Goal: Transaction & Acquisition: Purchase product/service

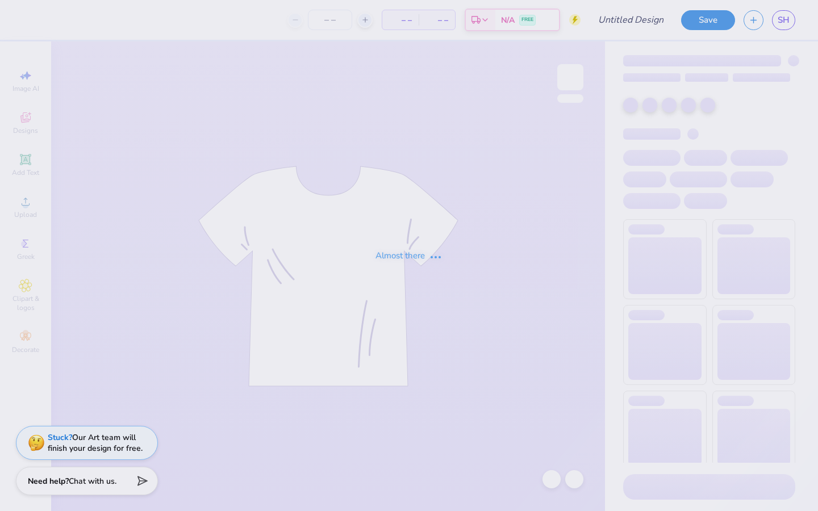
type input "Volunteer Shirt"
type input "12"
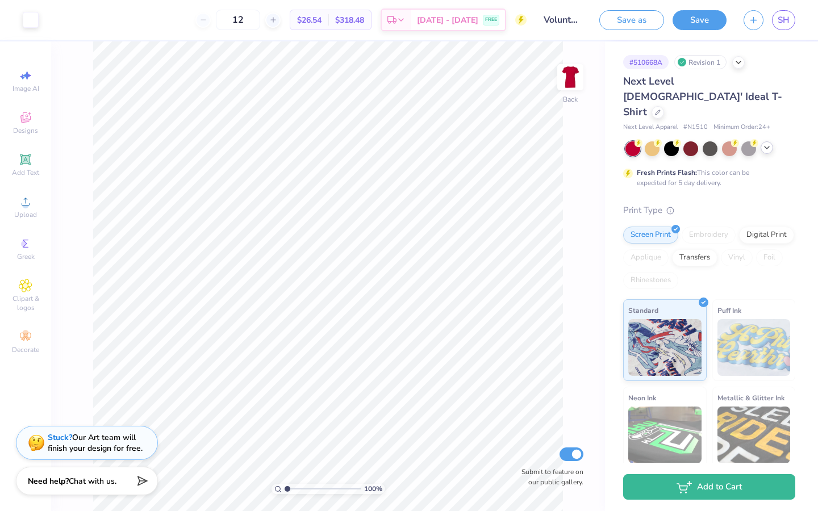
click at [768, 143] on icon at bounding box center [766, 147] width 9 height 9
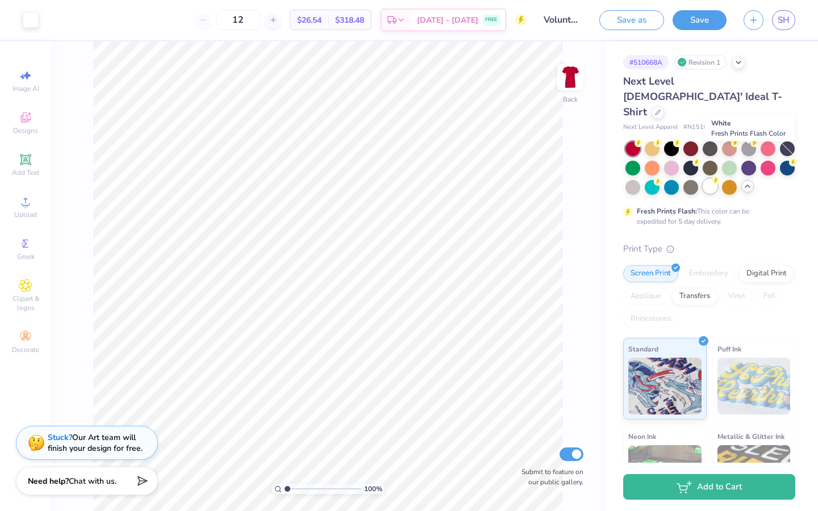
click at [717, 179] on div at bounding box center [709, 186] width 15 height 15
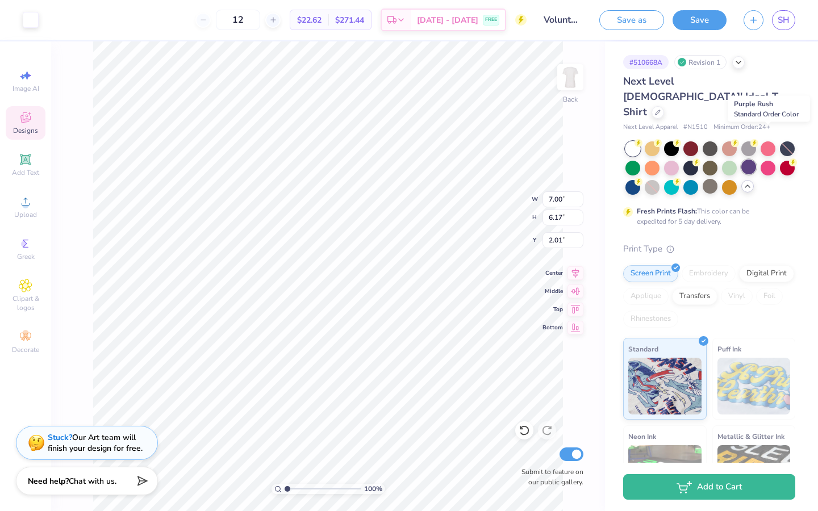
click at [756, 160] on div at bounding box center [748, 167] width 15 height 15
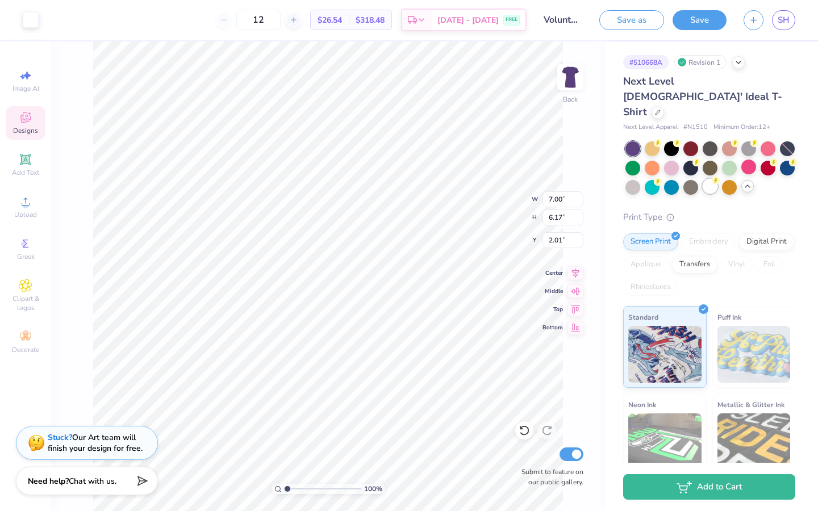
click at [717, 179] on div at bounding box center [709, 186] width 15 height 15
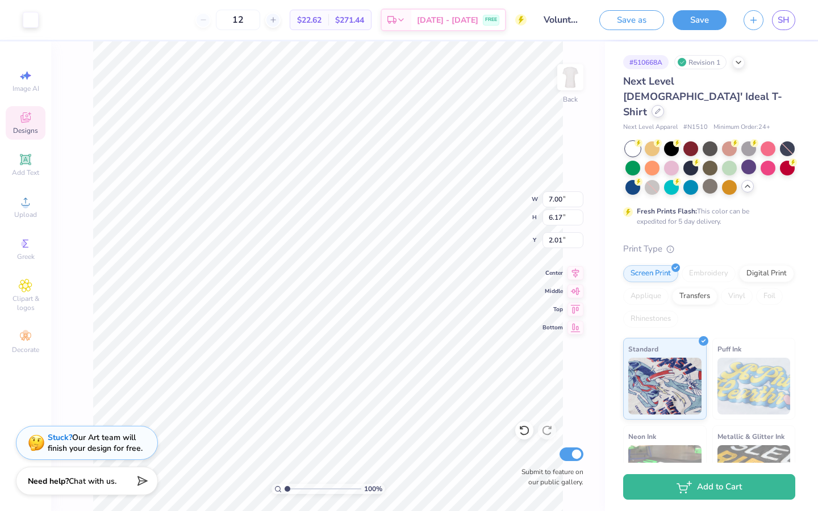
click at [660, 109] on icon at bounding box center [657, 111] width 5 height 5
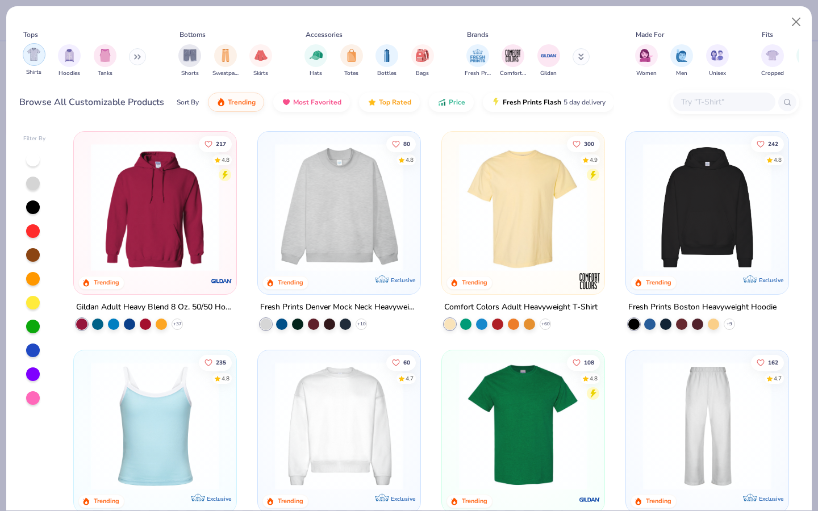
click at [32, 61] on div "filter for Shirts" at bounding box center [34, 54] width 23 height 23
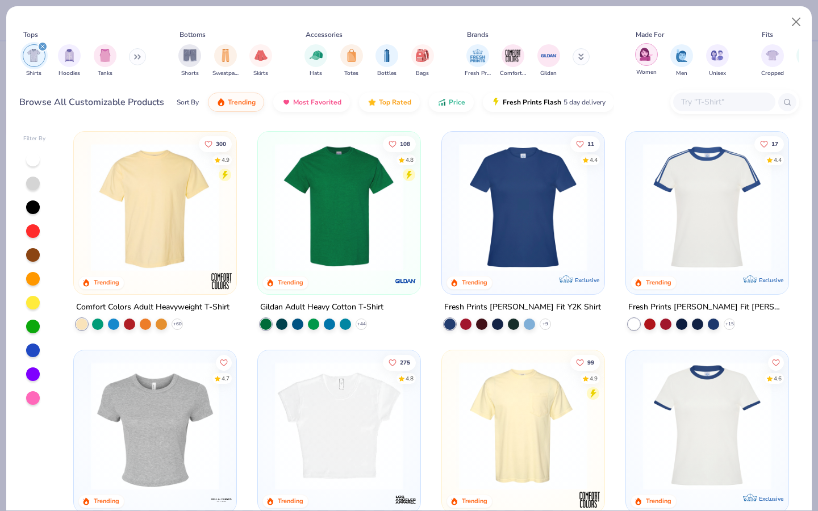
click at [649, 53] on img "filter for Women" at bounding box center [645, 54] width 13 height 13
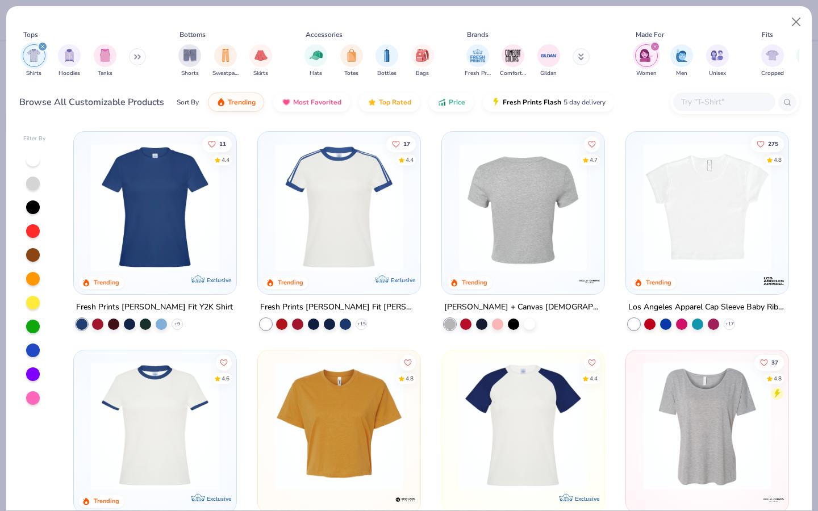
click at [506, 229] on img at bounding box center [523, 207] width 140 height 128
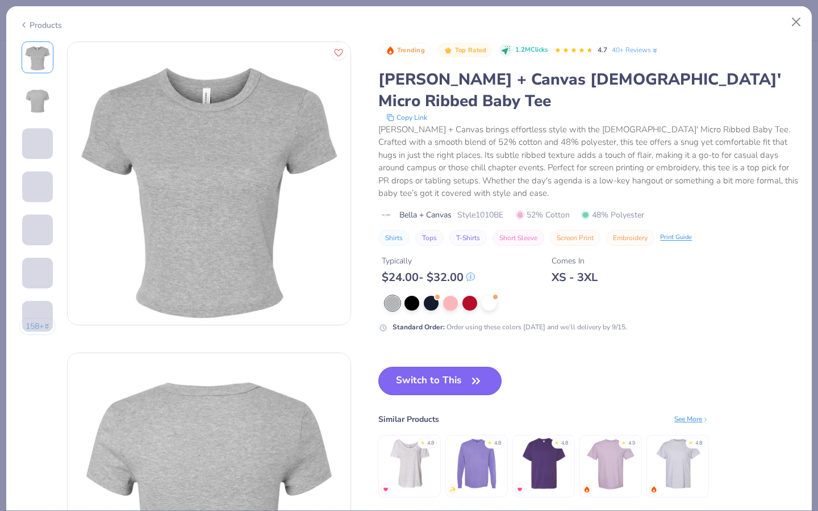
click at [430, 367] on button "Switch to This" at bounding box center [439, 381] width 123 height 28
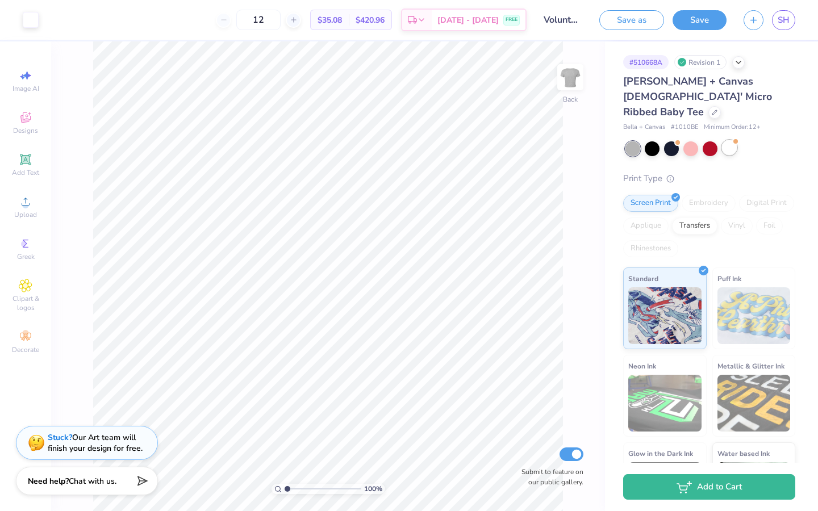
click at [728, 140] on div at bounding box center [729, 147] width 15 height 15
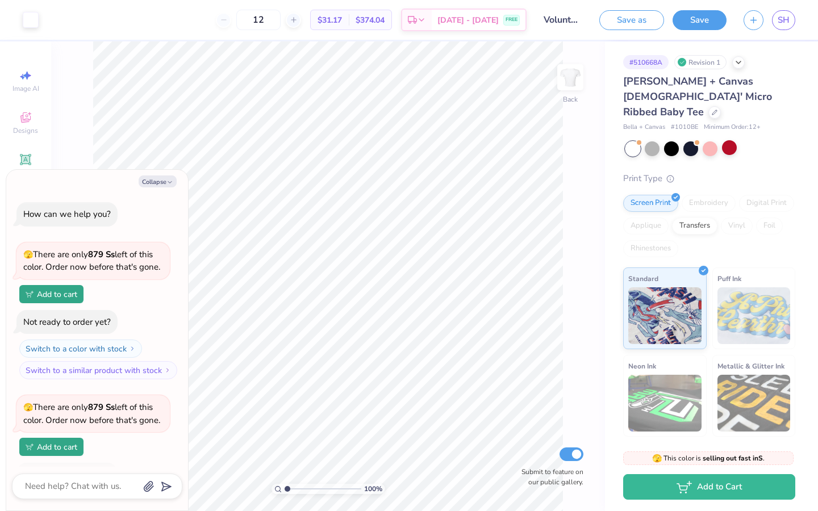
scroll to position [73, 0]
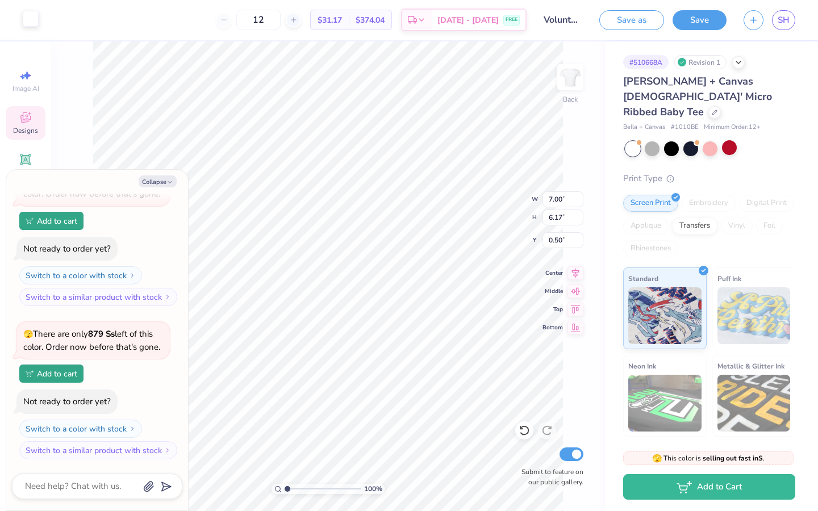
click at [28, 23] on div at bounding box center [31, 19] width 16 height 16
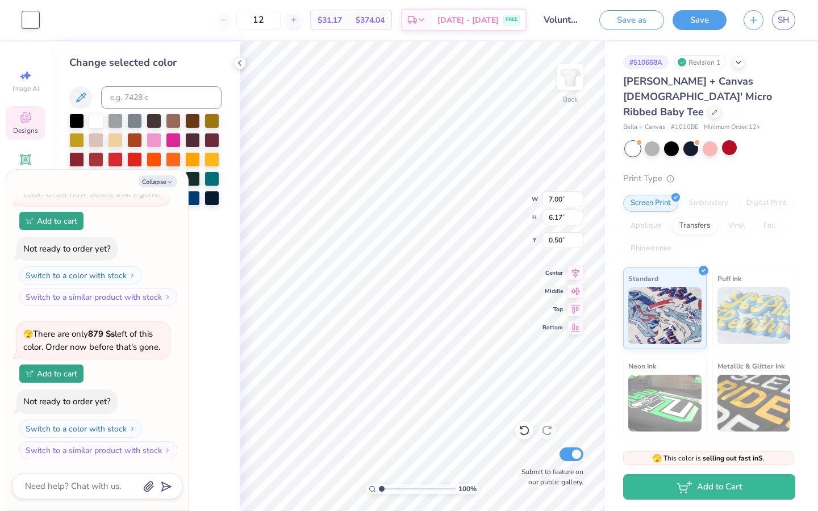
click at [164, 174] on div "Collapse How can we help you? 🫣 There are only 879 Ss left of this color. Order…" at bounding box center [97, 340] width 182 height 341
click at [163, 180] on button "Collapse" at bounding box center [158, 181] width 38 height 12
type textarea "x"
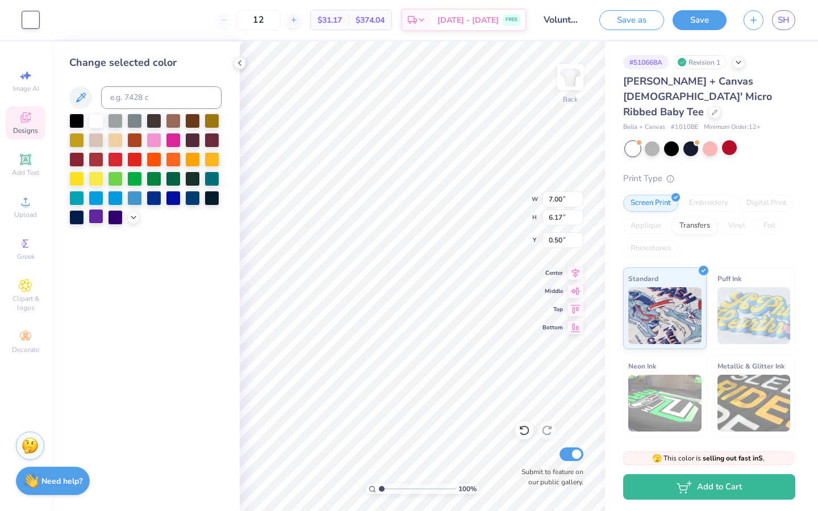
click at [95, 219] on div at bounding box center [96, 216] width 15 height 15
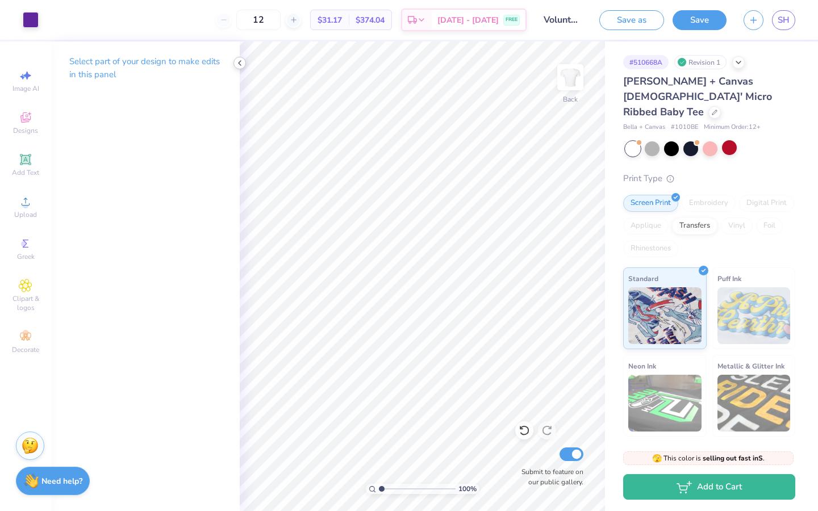
click at [239, 64] on icon at bounding box center [239, 62] width 9 height 9
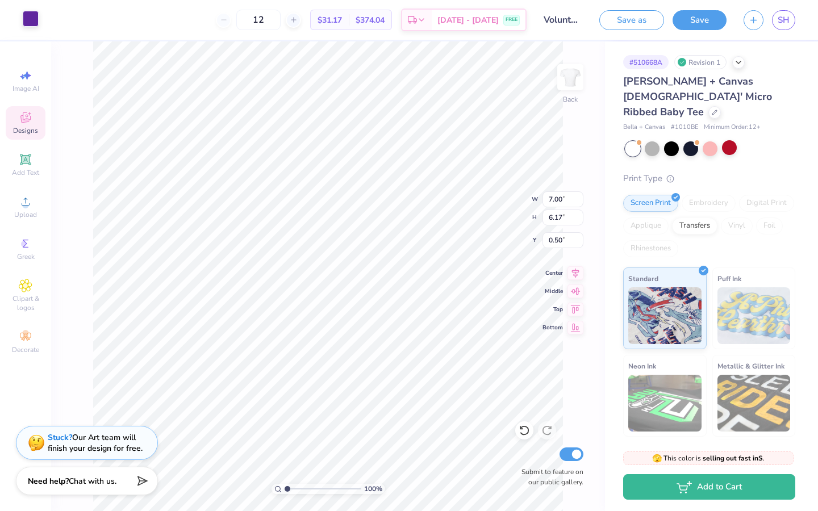
click at [27, 21] on div at bounding box center [31, 19] width 16 height 16
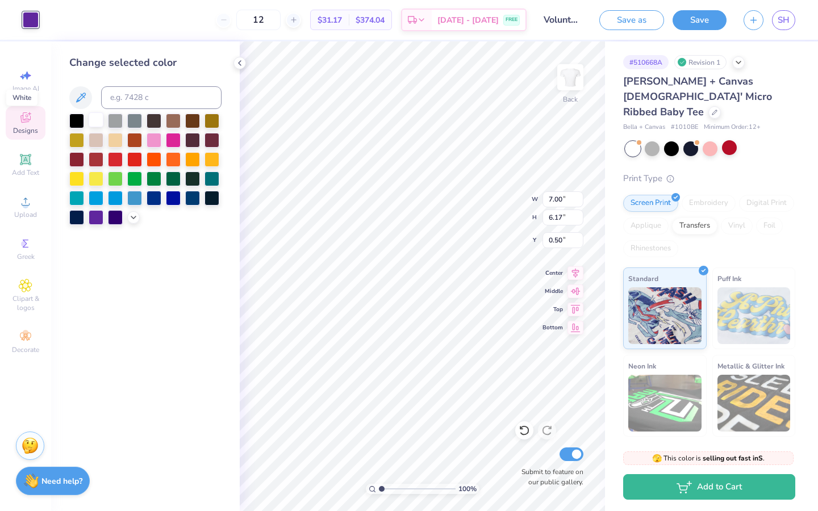
click at [98, 120] on div at bounding box center [96, 119] width 15 height 15
click at [713, 108] on icon at bounding box center [715, 111] width 6 height 6
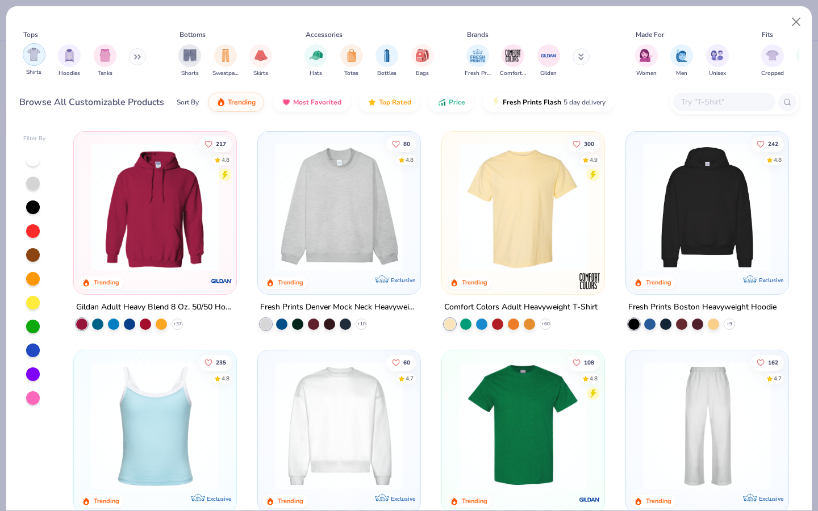
click at [29, 62] on div "filter for Shirts" at bounding box center [34, 54] width 23 height 23
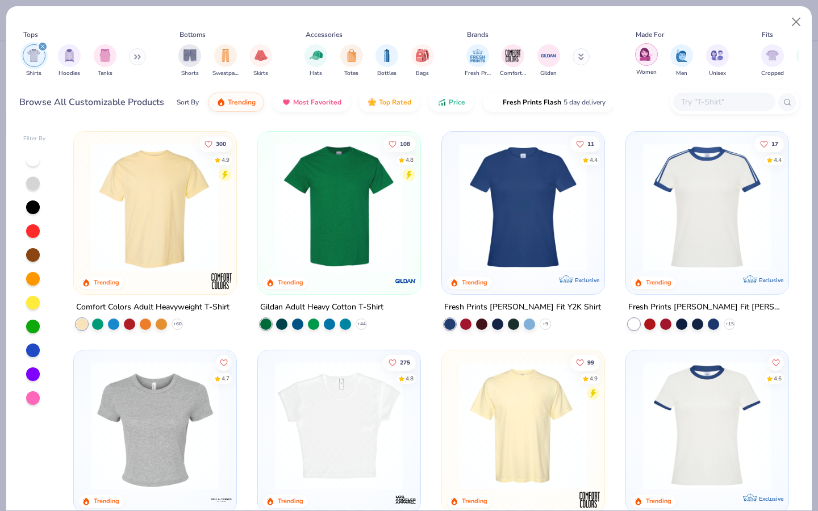
click at [645, 48] on img "filter for Women" at bounding box center [645, 54] width 13 height 13
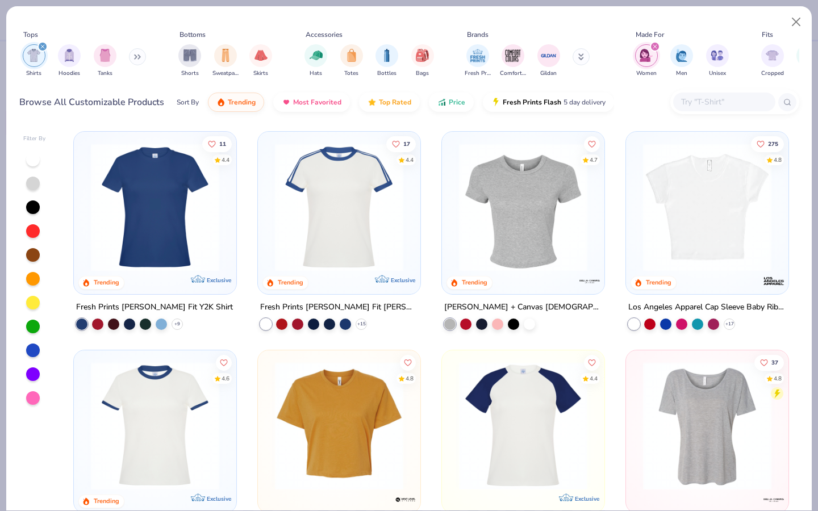
click at [32, 376] on div at bounding box center [33, 374] width 14 height 14
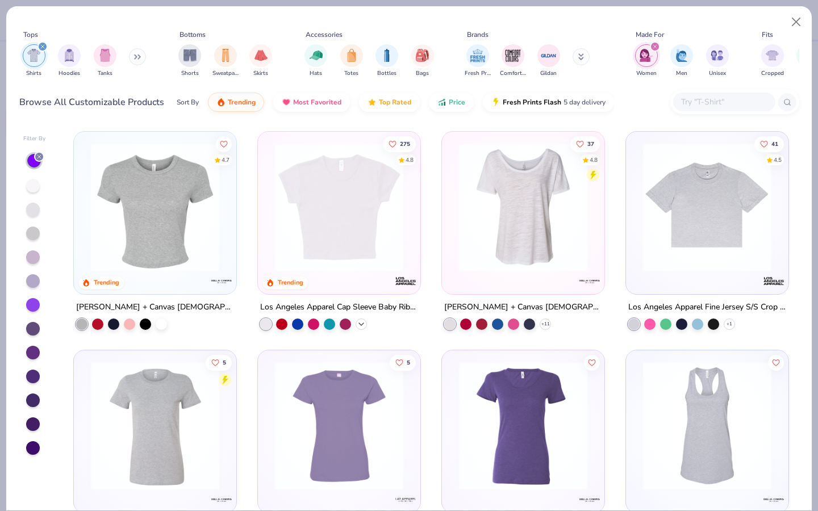
click at [359, 323] on polyline at bounding box center [361, 324] width 5 height 2
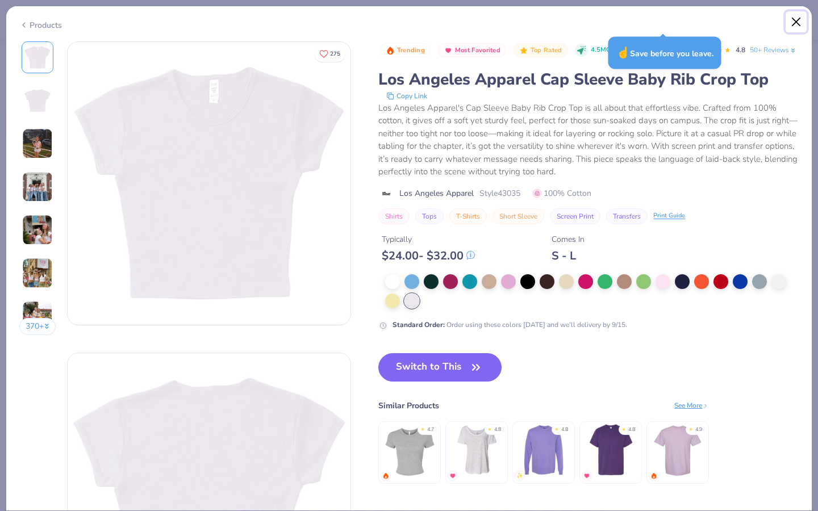
click at [796, 18] on button "Close" at bounding box center [796, 22] width 22 height 22
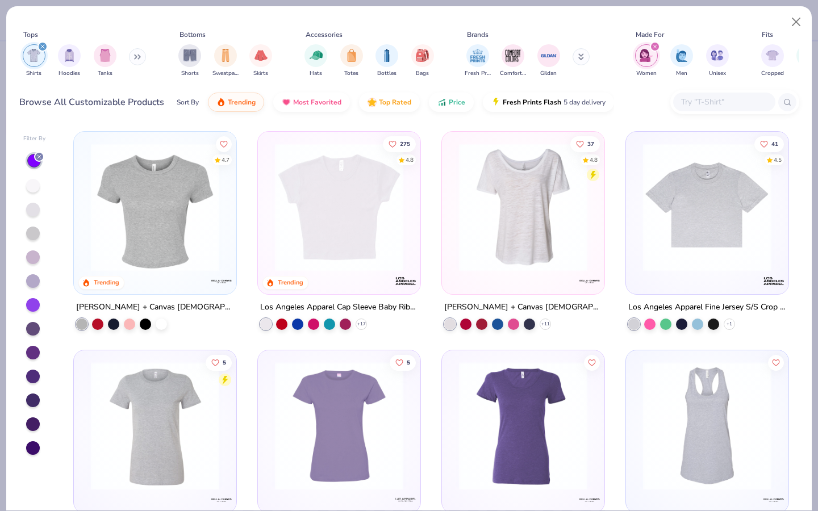
scroll to position [66, 0]
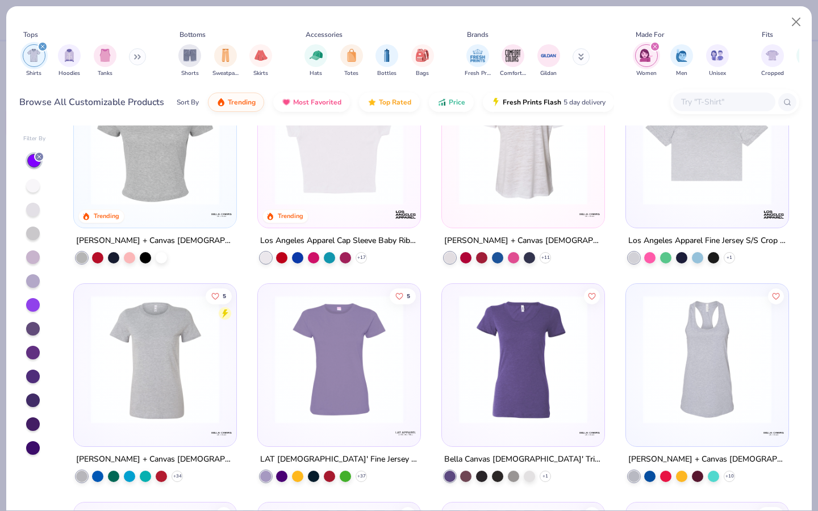
click at [366, 364] on img at bounding box center [339, 359] width 140 height 128
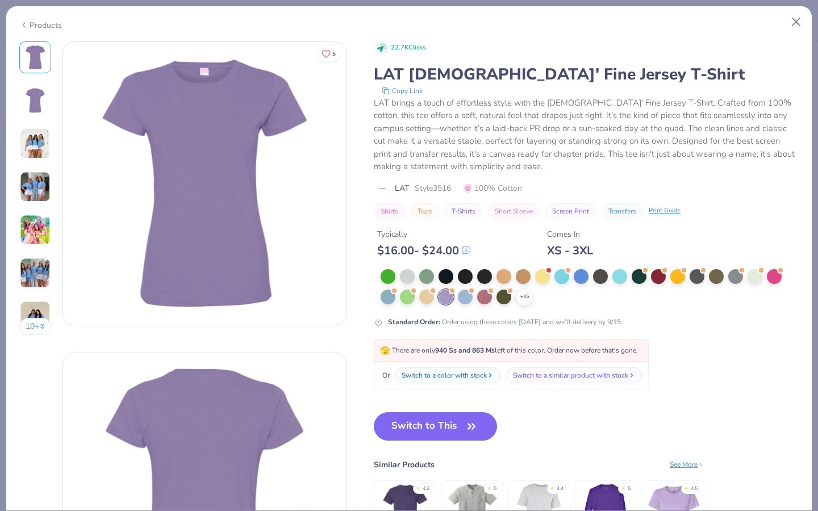
click at [444, 298] on div at bounding box center [445, 297] width 15 height 15
click at [800, 22] on button "Close" at bounding box center [796, 22] width 22 height 22
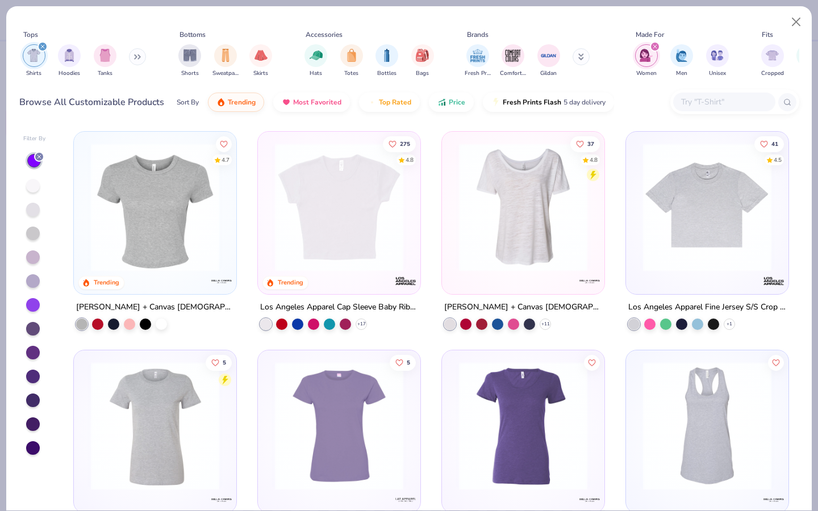
click at [32, 306] on div at bounding box center [33, 305] width 14 height 14
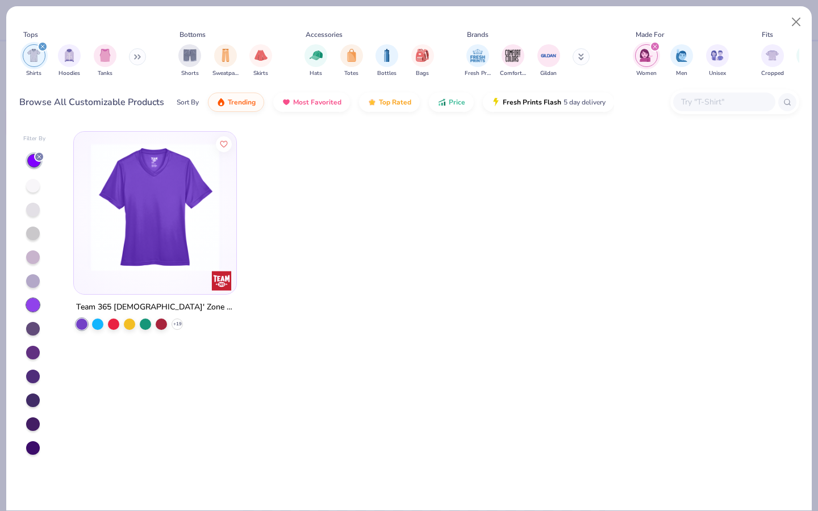
click at [32, 306] on div at bounding box center [33, 305] width 14 height 14
click at [31, 190] on div at bounding box center [33, 186] width 14 height 14
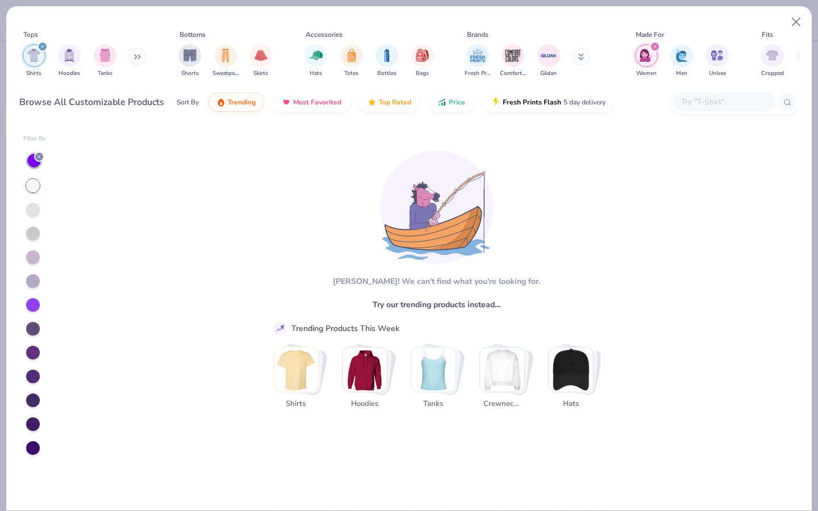
click at [36, 219] on div at bounding box center [34, 303] width 23 height 303
click at [32, 168] on div at bounding box center [34, 160] width 17 height 17
click at [32, 165] on div at bounding box center [34, 161] width 14 height 14
click at [35, 333] on div at bounding box center [33, 329] width 14 height 14
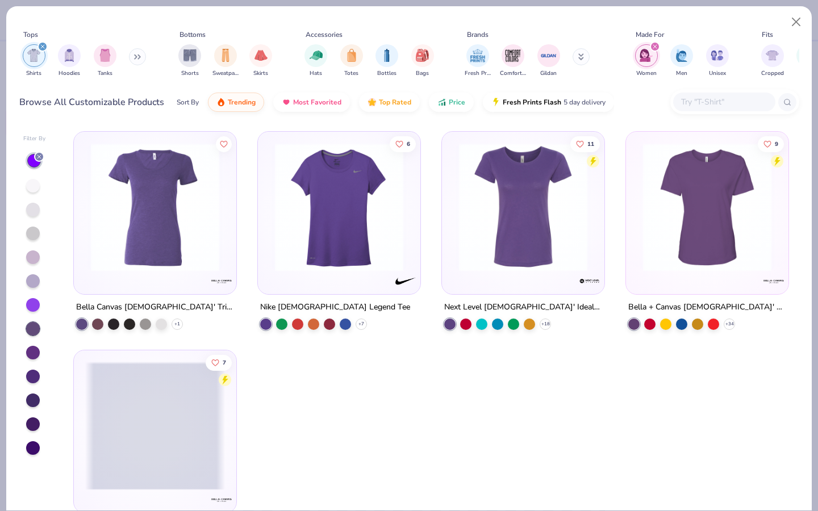
click at [32, 352] on div at bounding box center [33, 353] width 14 height 14
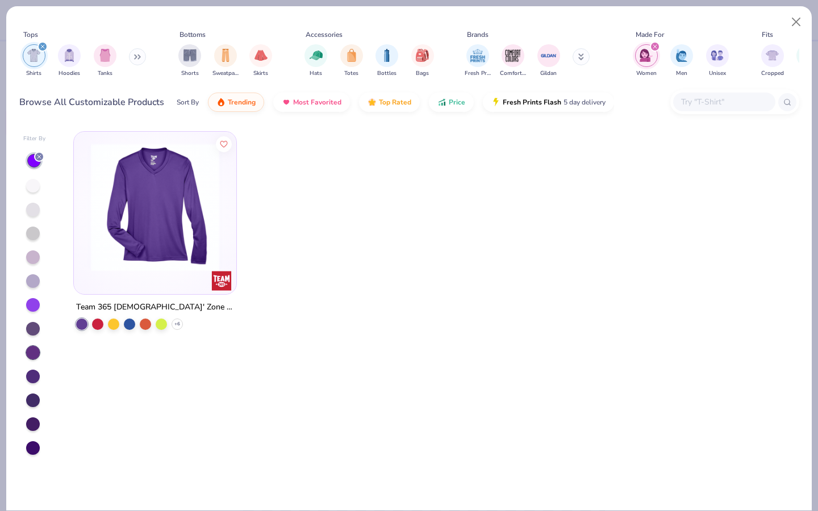
click at [32, 279] on div at bounding box center [33, 281] width 14 height 14
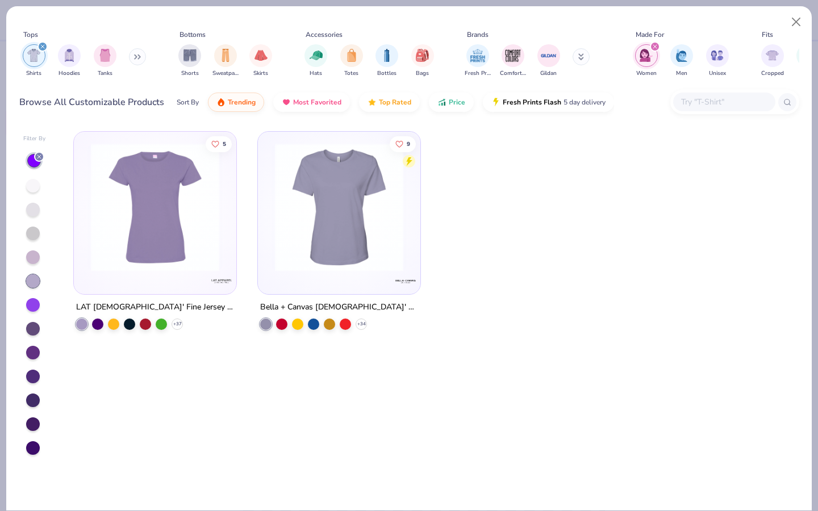
click at [31, 263] on div at bounding box center [33, 257] width 14 height 14
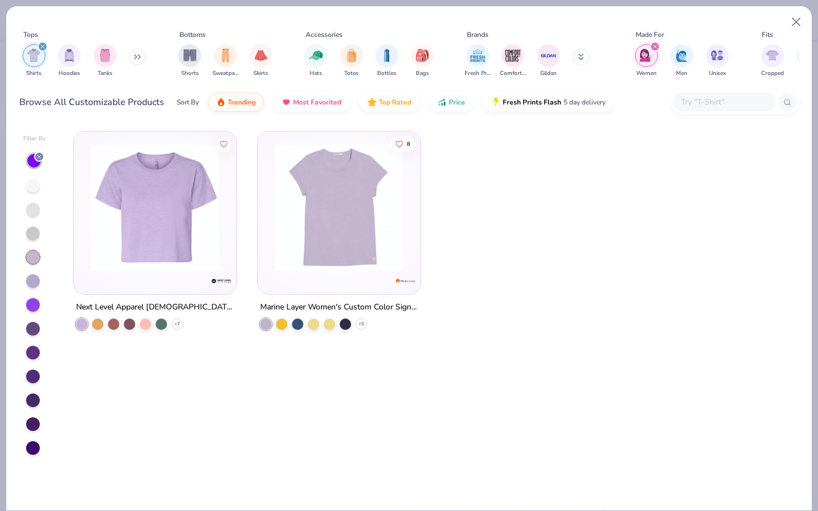
click at [31, 231] on div at bounding box center [33, 234] width 14 height 14
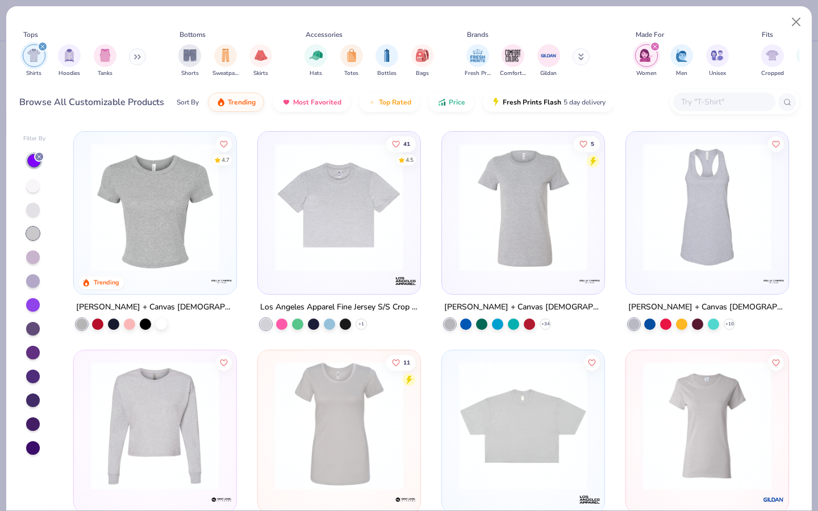
click at [31, 193] on div at bounding box center [34, 303] width 23 height 303
click at [31, 190] on div at bounding box center [33, 186] width 14 height 14
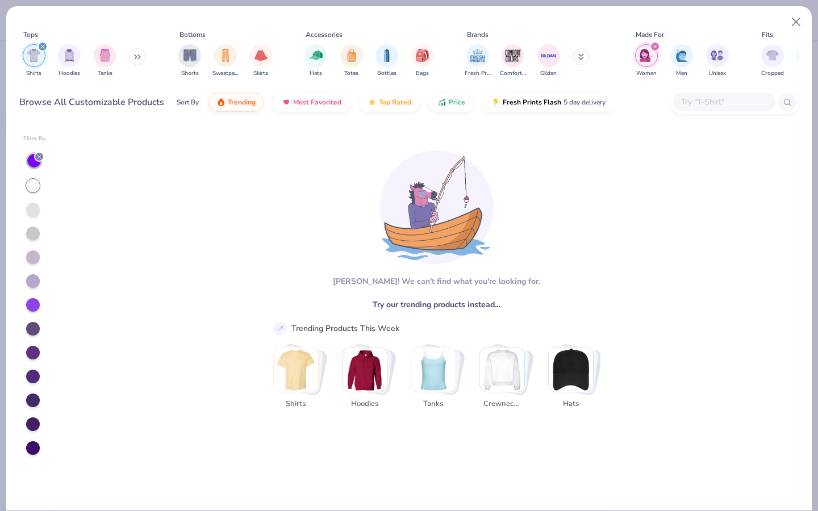
click at [32, 208] on div at bounding box center [33, 210] width 14 height 14
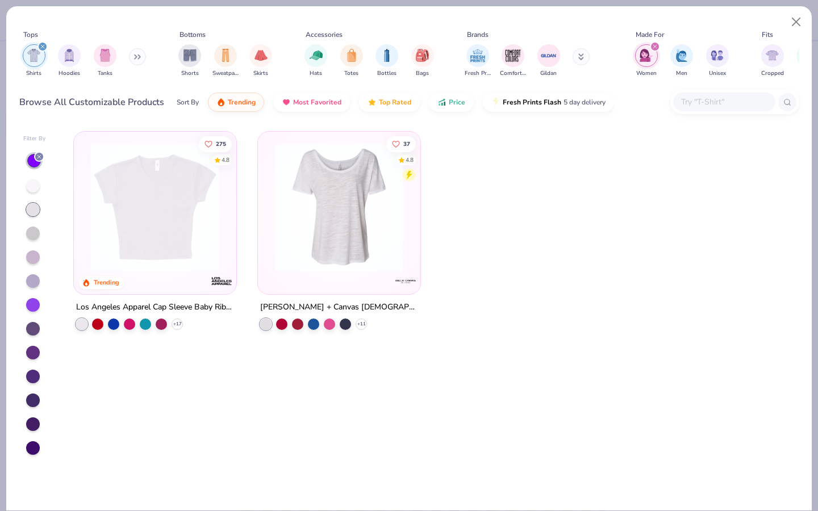
click at [34, 233] on div at bounding box center [33, 234] width 14 height 14
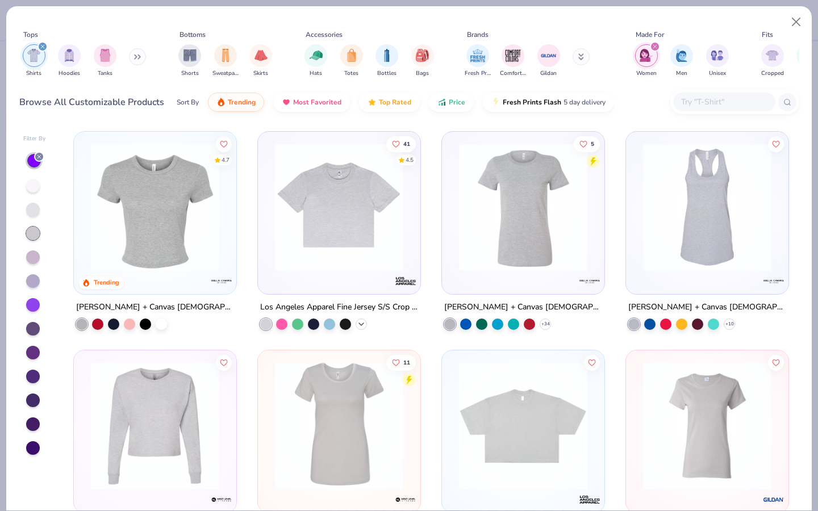
click at [358, 323] on icon at bounding box center [361, 324] width 9 height 9
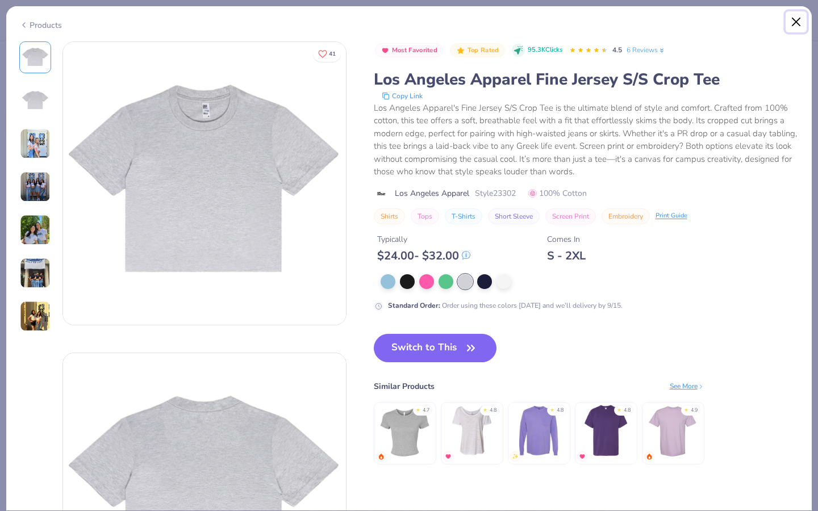
click at [794, 20] on button "Close" at bounding box center [796, 22] width 22 height 22
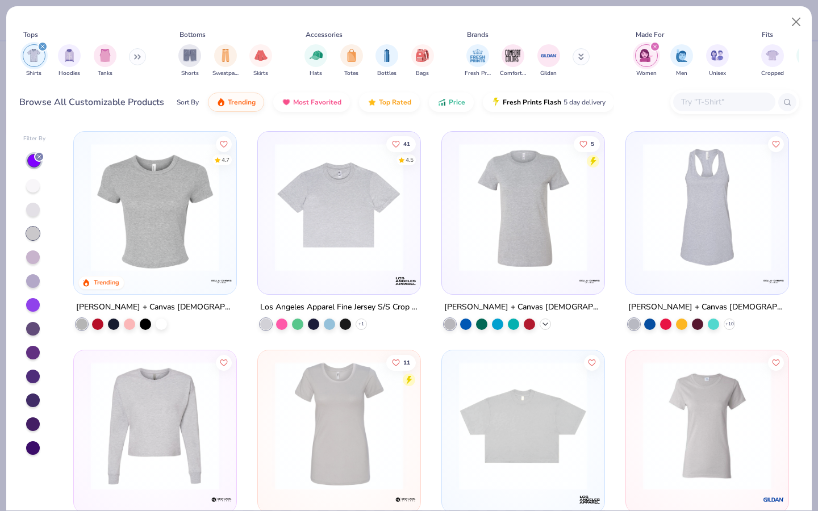
click at [543, 320] on icon at bounding box center [545, 324] width 9 height 9
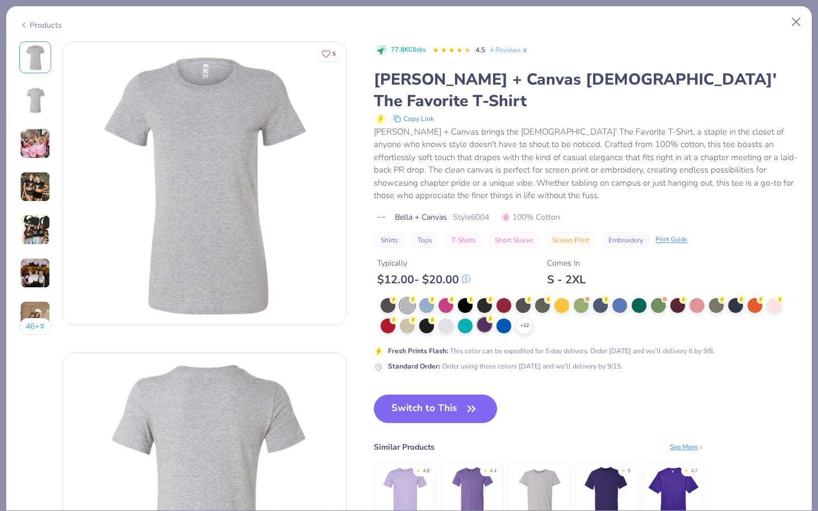
click at [485, 317] on div at bounding box center [484, 324] width 15 height 15
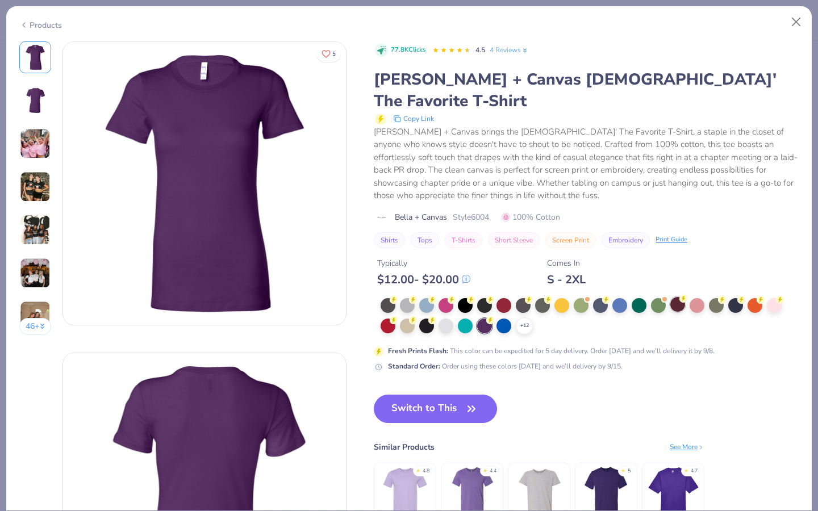
click at [675, 297] on div at bounding box center [677, 304] width 15 height 15
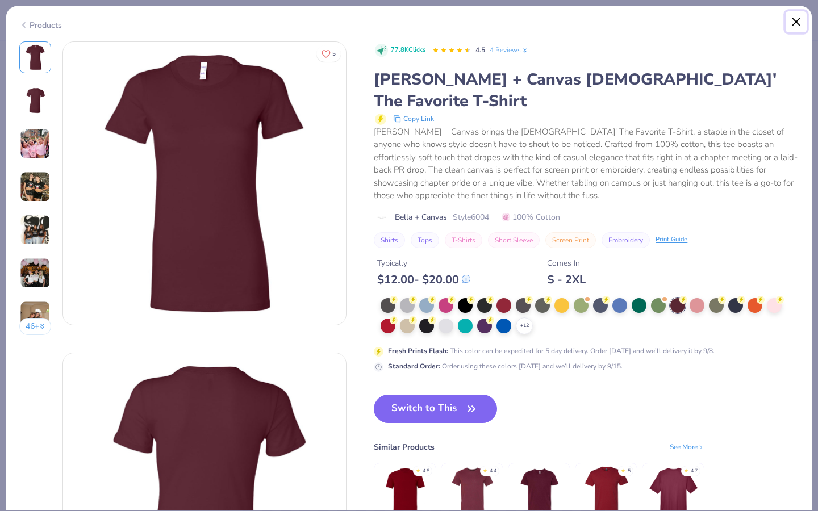
click at [792, 23] on button "Close" at bounding box center [796, 22] width 22 height 22
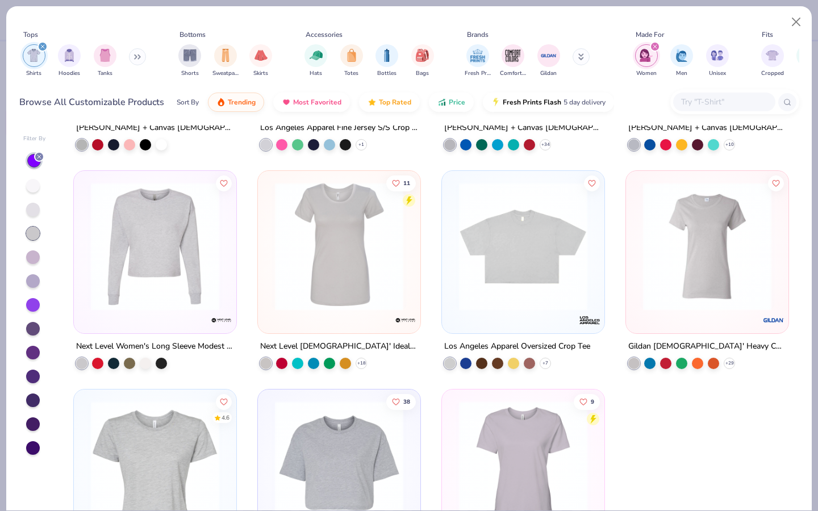
scroll to position [199, 0]
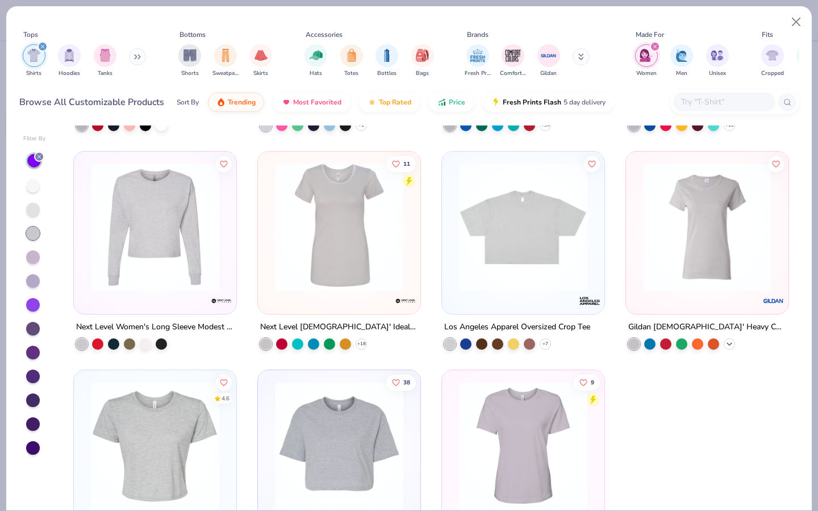
click at [728, 340] on icon at bounding box center [729, 343] width 9 height 9
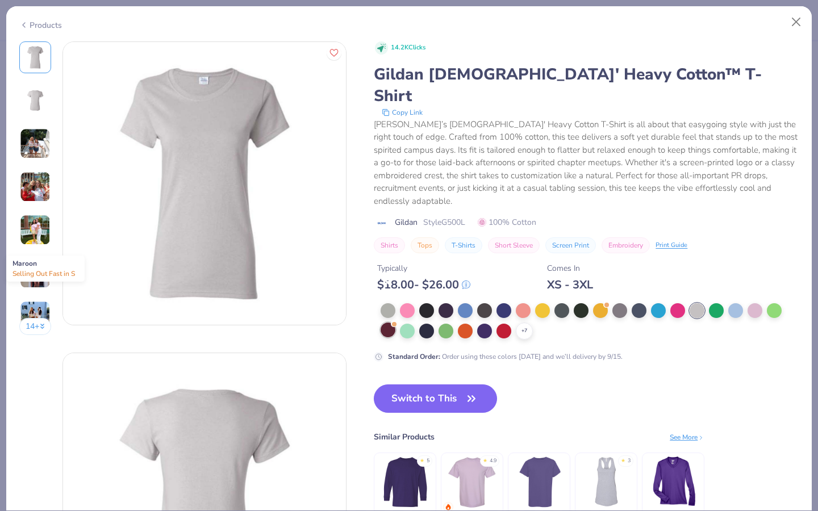
click at [386, 323] on div at bounding box center [387, 330] width 15 height 15
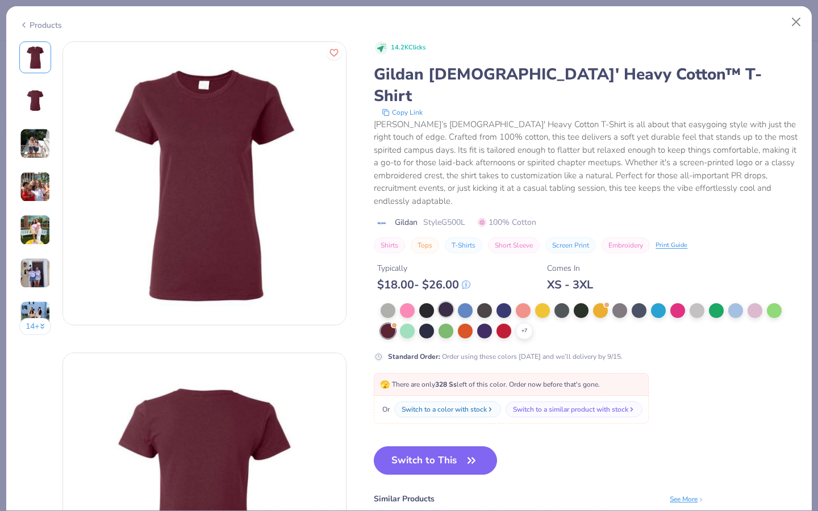
click at [443, 302] on div at bounding box center [445, 309] width 15 height 15
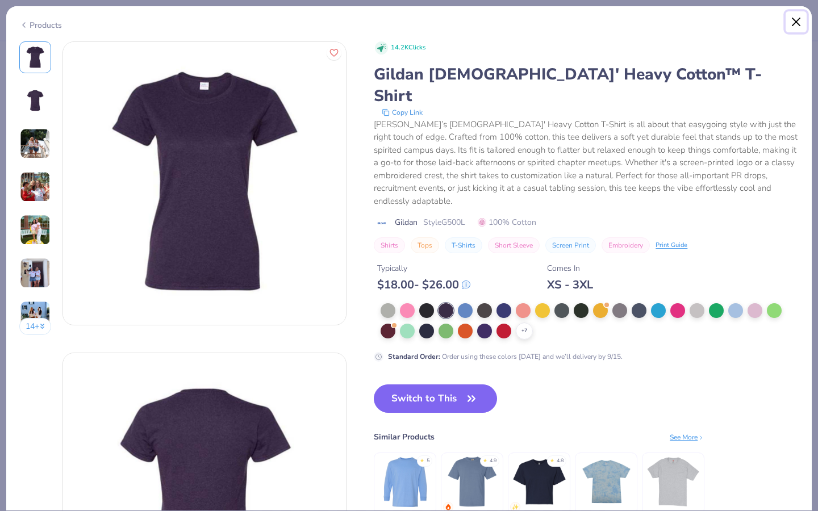
click at [797, 23] on button "Close" at bounding box center [796, 22] width 22 height 22
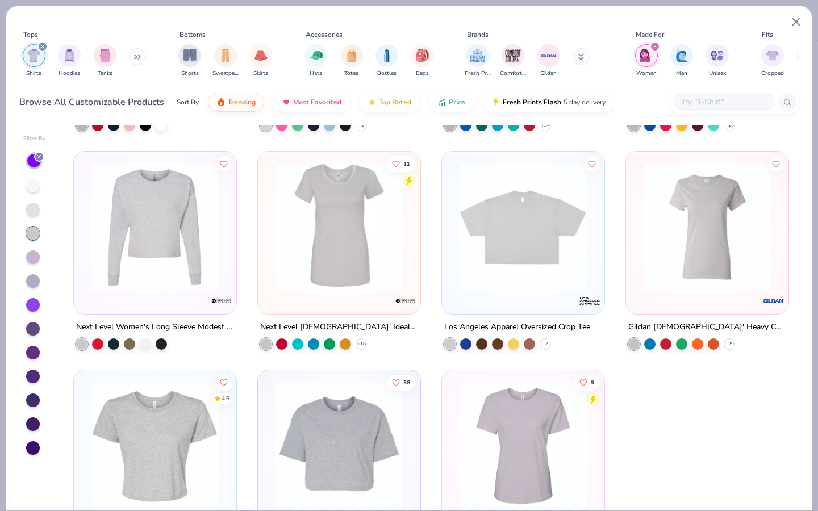
scroll to position [275, 0]
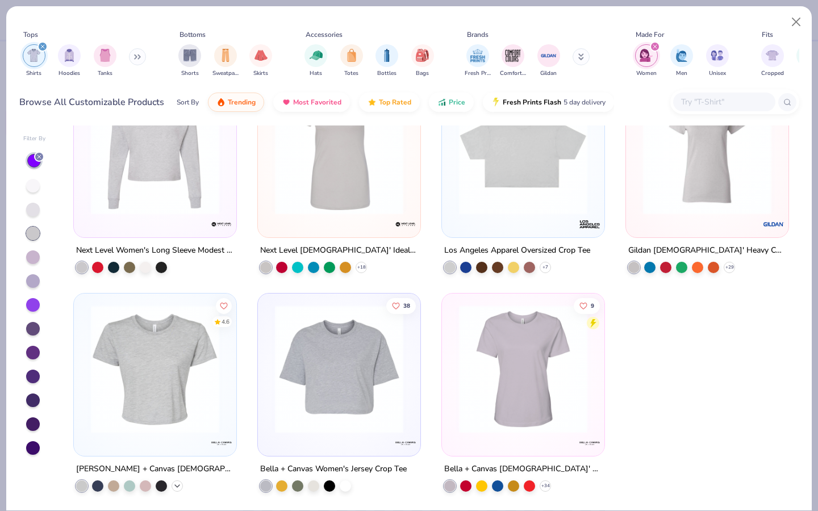
click at [179, 481] on icon at bounding box center [177, 485] width 9 height 9
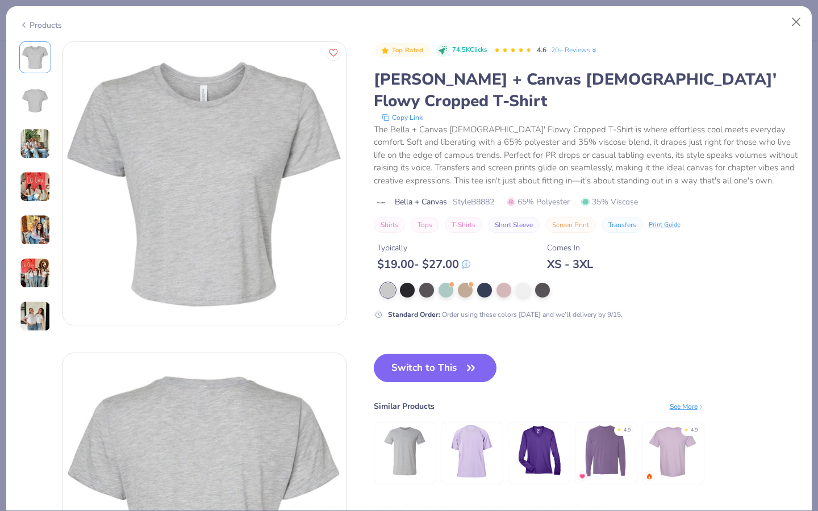
click at [459, 430] on img at bounding box center [472, 451] width 54 height 54
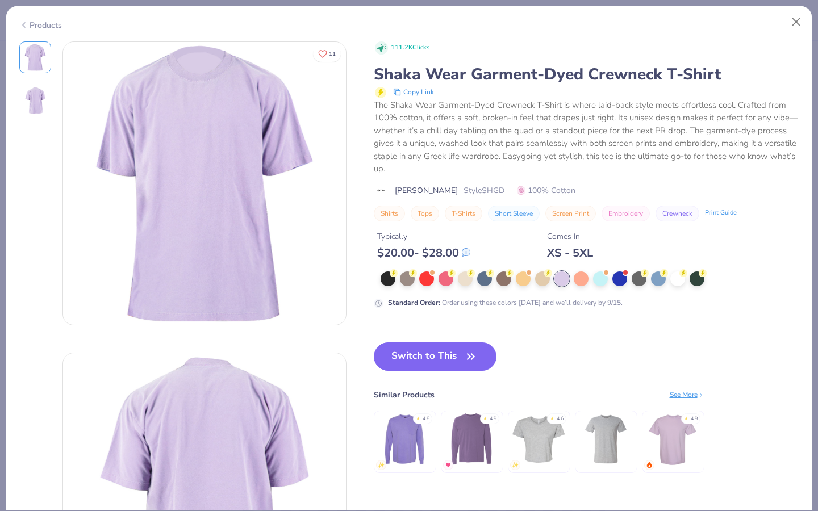
click at [462, 375] on div "Switch to This Similar Products See More ★ 4.8 ★ 4.9 ★ 4.6 ★ 4.9" at bounding box center [539, 418] width 331 height 153
click at [462, 363] on button "Switch to This" at bounding box center [435, 356] width 123 height 28
click at [458, 354] on button "Switch to This" at bounding box center [435, 356] width 123 height 28
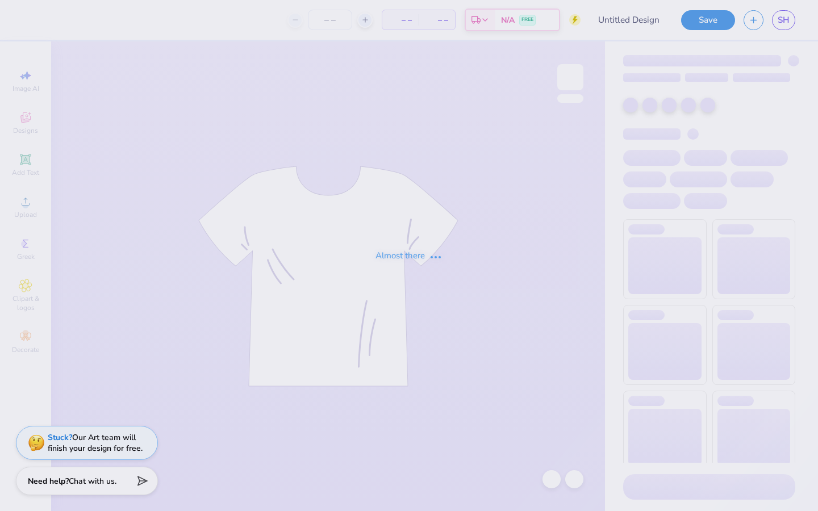
type input "Volunteer Shirt"
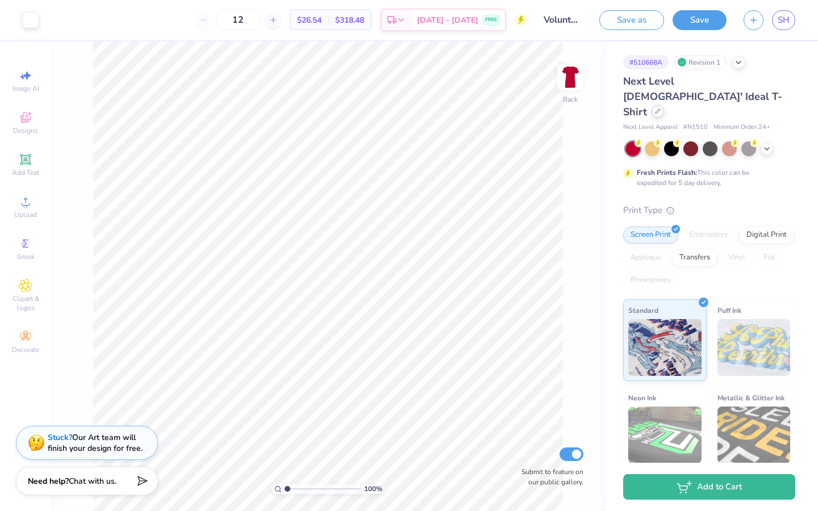
click at [784, 87] on div "Next Level [DEMOGRAPHIC_DATA]' Ideal T-Shirt" at bounding box center [709, 97] width 172 height 46
click at [660, 108] on icon at bounding box center [658, 111] width 6 height 6
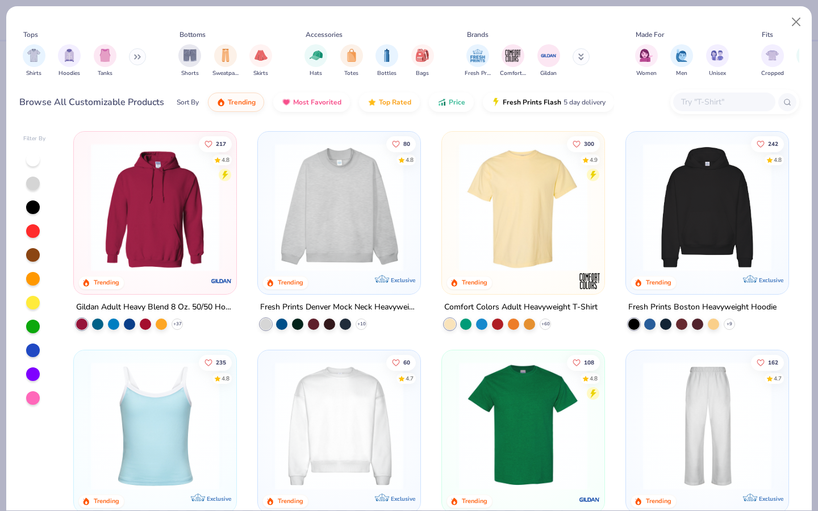
click at [37, 372] on div at bounding box center [33, 374] width 14 height 14
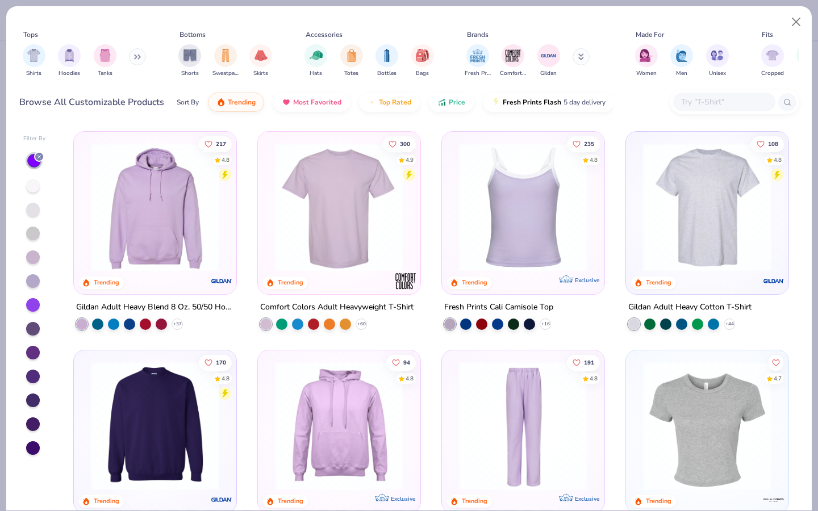
click at [522, 209] on img at bounding box center [523, 207] width 140 height 128
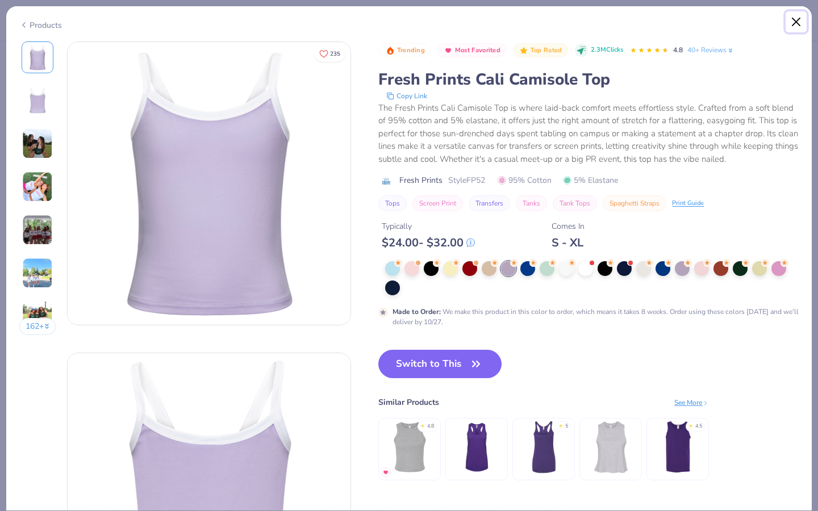
click at [794, 21] on button "Close" at bounding box center [796, 22] width 22 height 22
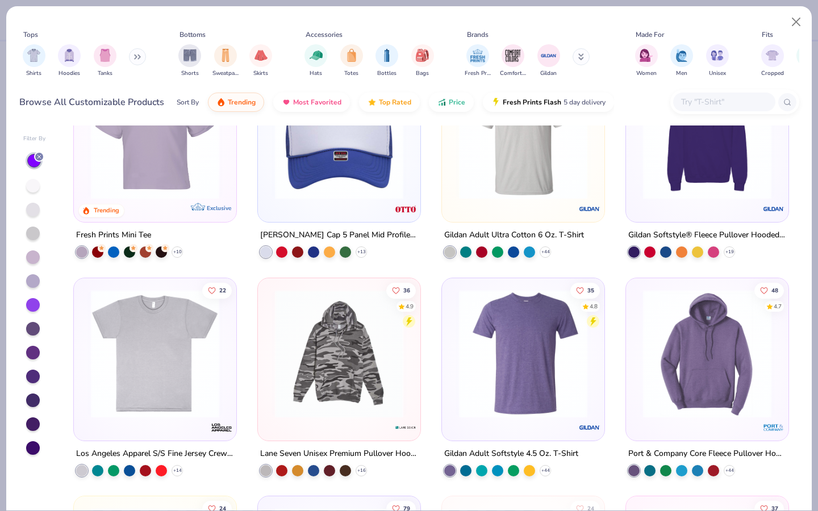
scroll to position [1081, 0]
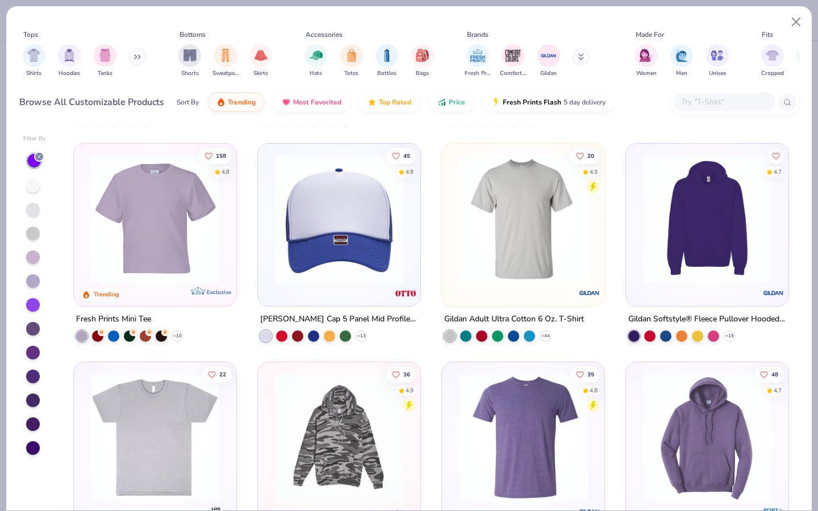
click at [166, 242] on img at bounding box center [155, 219] width 140 height 128
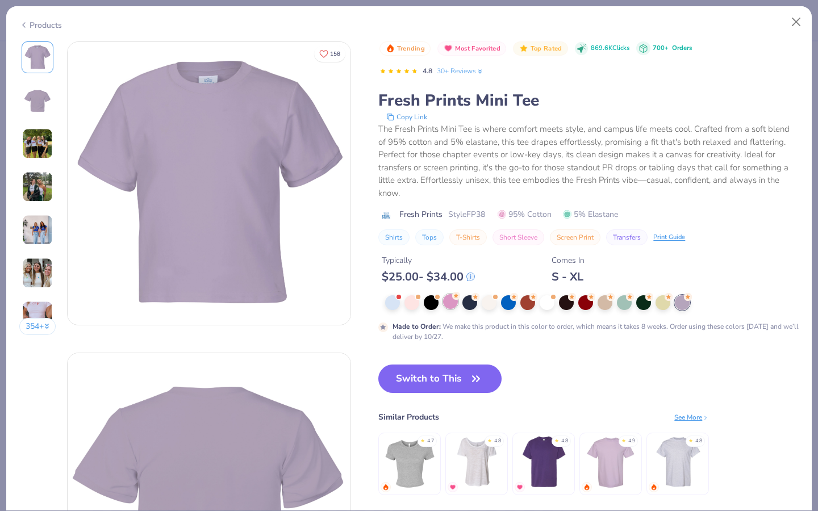
click at [454, 304] on div at bounding box center [450, 301] width 15 height 15
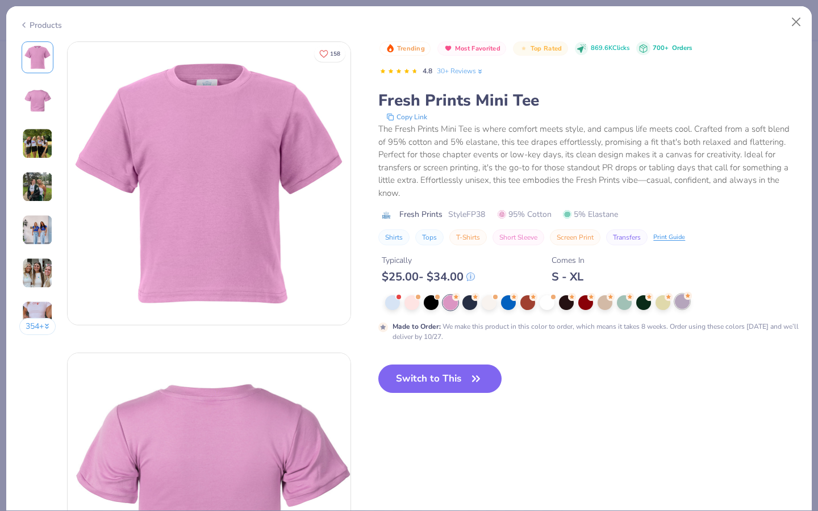
click at [682, 306] on div at bounding box center [682, 301] width 15 height 15
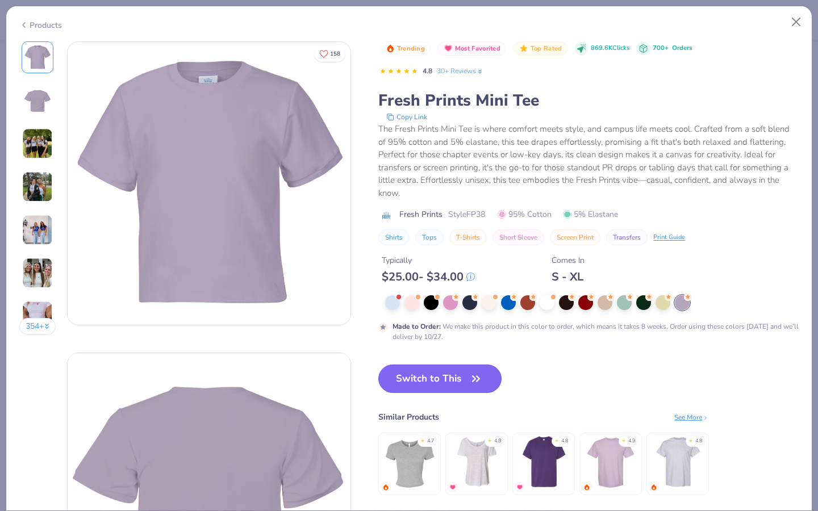
click at [434, 387] on button "Switch to This" at bounding box center [439, 379] width 123 height 28
type input "50"
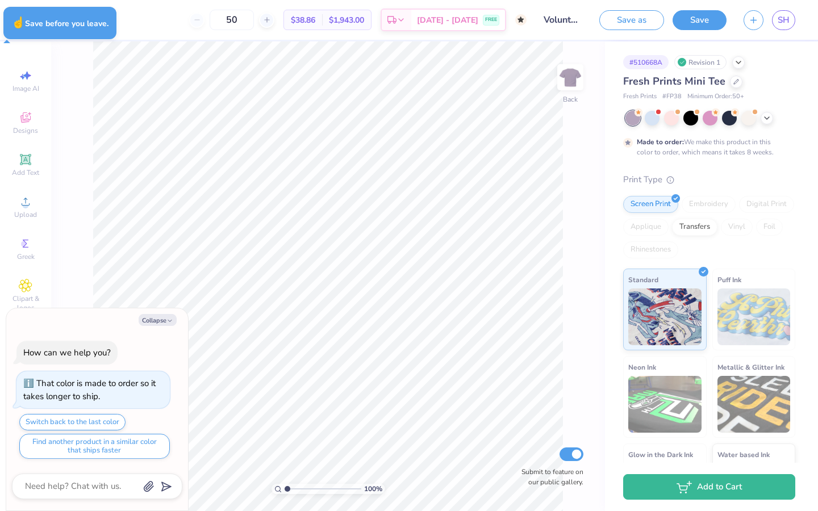
type textarea "x"
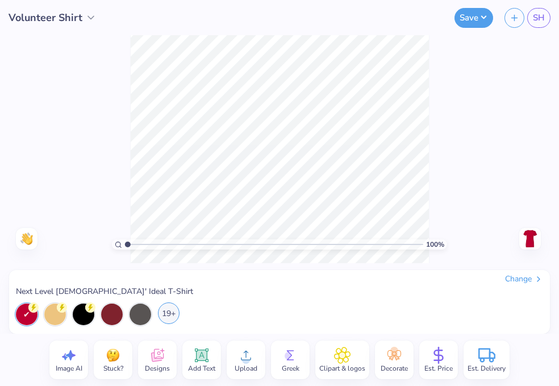
click at [167, 316] on div "19+" at bounding box center [169, 313] width 22 height 22
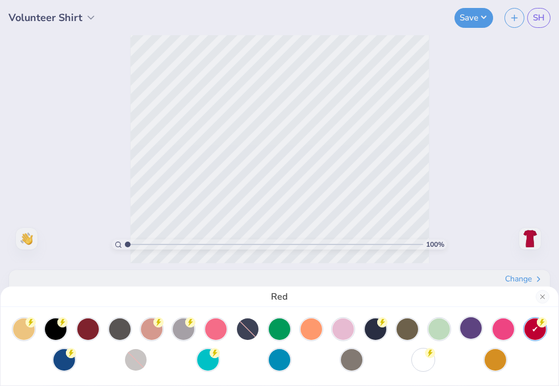
click at [470, 329] on div at bounding box center [471, 328] width 22 height 22
click at [541, 296] on button "Close" at bounding box center [543, 297] width 14 height 14
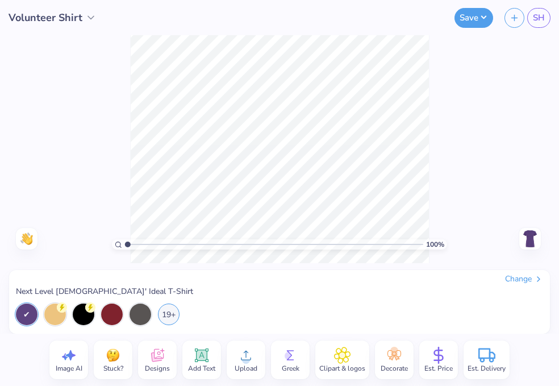
click at [390, 302] on div "Change Next Level [DEMOGRAPHIC_DATA]' Ideal T-Shirt 19+" at bounding box center [279, 299] width 527 height 51
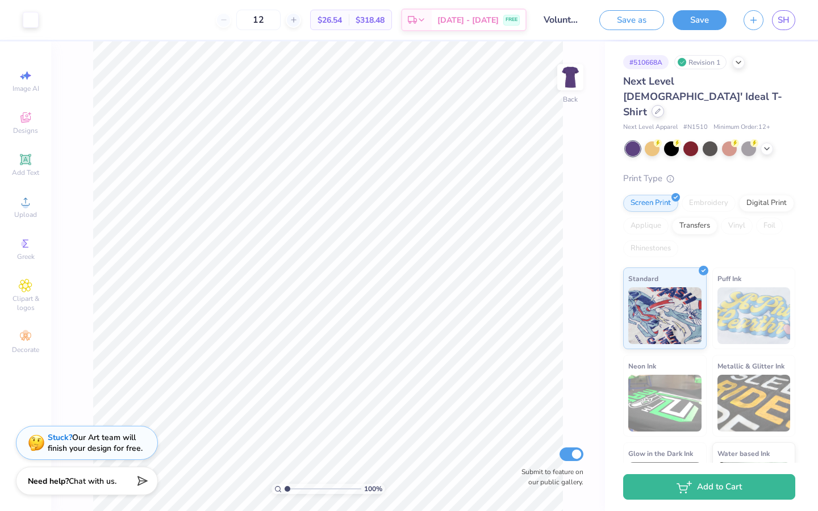
click at [558, 87] on div "Next Level [DEMOGRAPHIC_DATA]' Ideal T-Shirt" at bounding box center [709, 97] width 172 height 46
click at [558, 108] on icon at bounding box center [658, 111] width 6 height 6
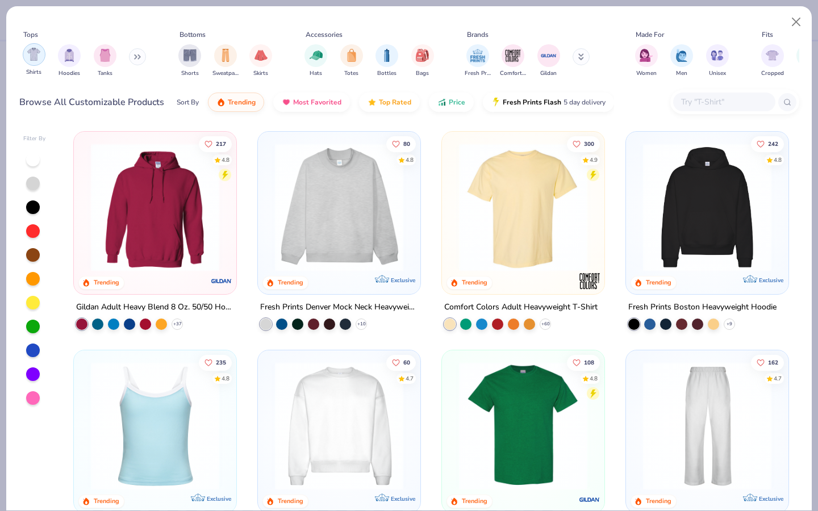
click at [28, 58] on img "filter for Shirts" at bounding box center [33, 54] width 13 height 13
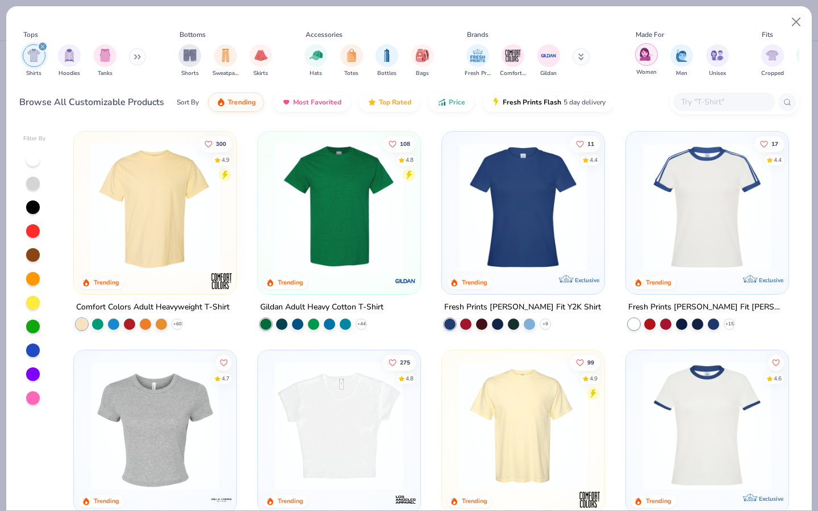
click at [558, 52] on img "filter for Women" at bounding box center [645, 54] width 13 height 13
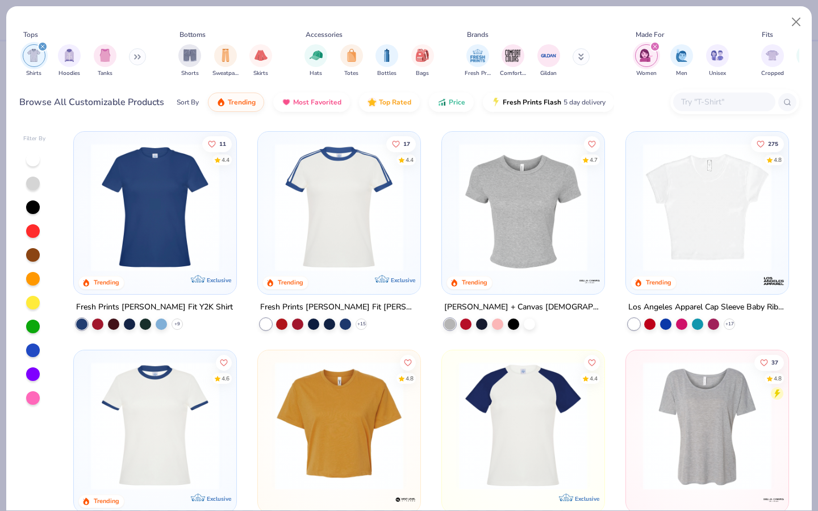
click at [545, 232] on img at bounding box center [523, 207] width 140 height 128
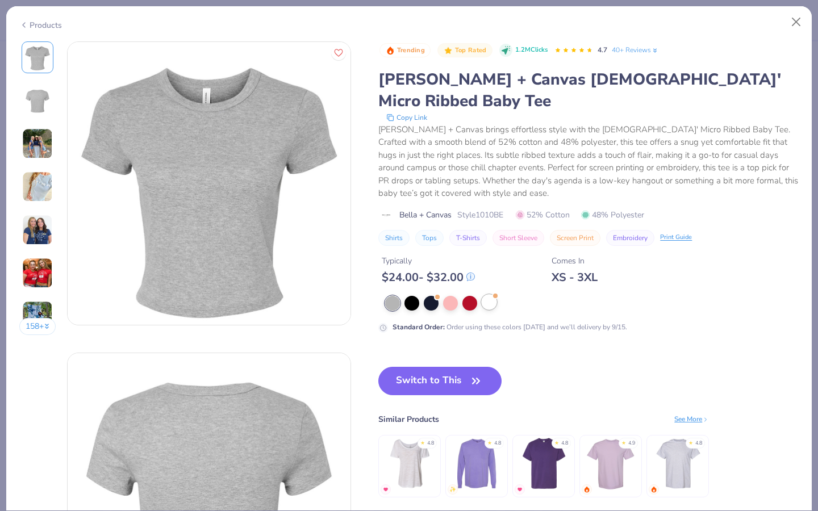
click at [492, 295] on div at bounding box center [489, 302] width 15 height 15
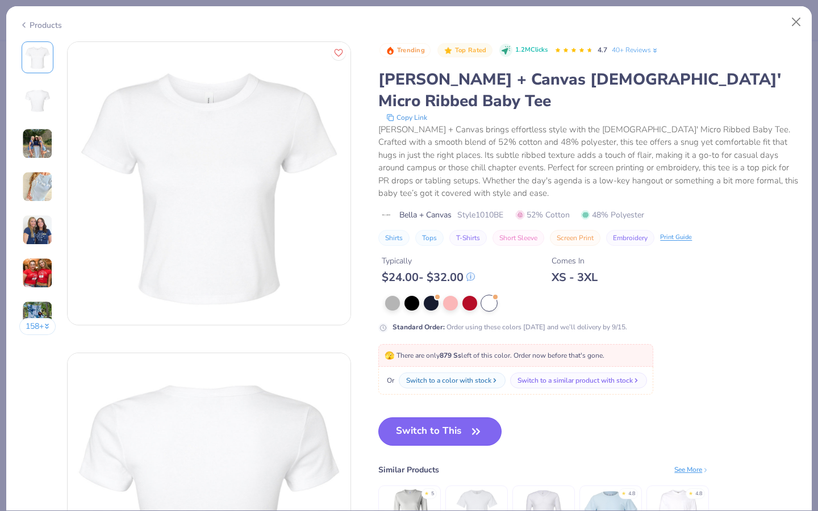
click at [425, 385] on button "Switch to This" at bounding box center [439, 431] width 123 height 28
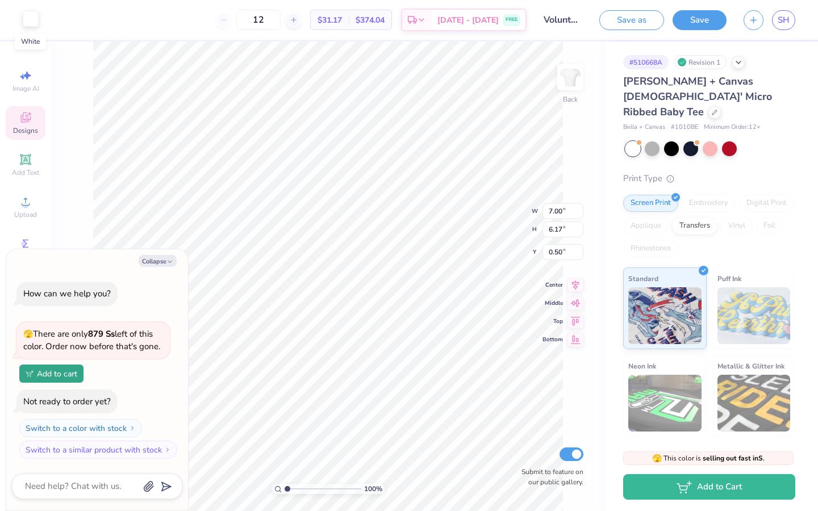
click at [33, 24] on div at bounding box center [31, 19] width 16 height 16
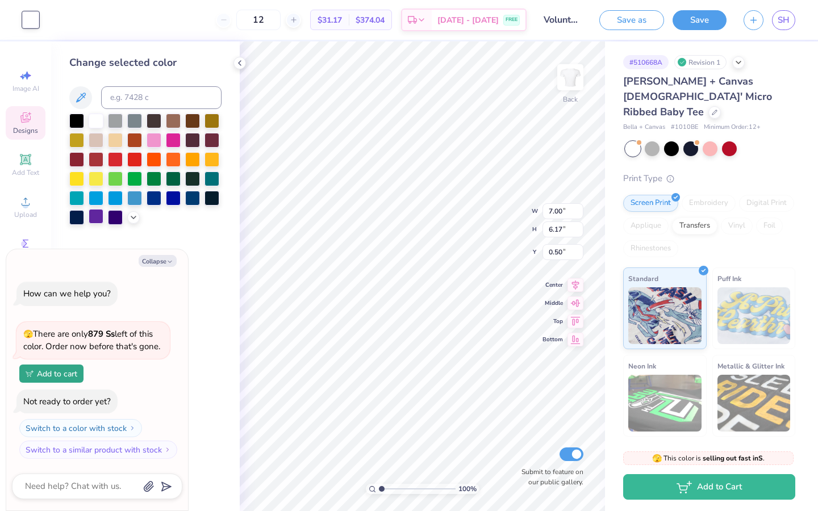
click at [96, 220] on div at bounding box center [96, 216] width 15 height 15
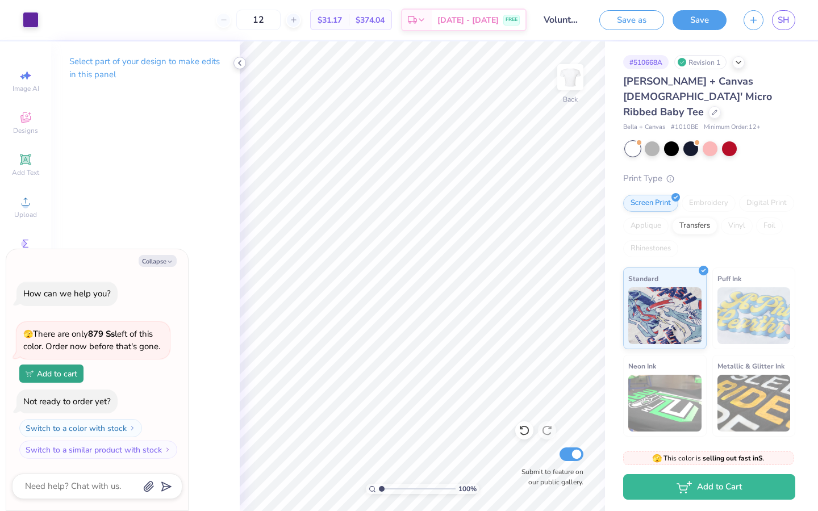
click at [237, 65] on icon at bounding box center [239, 62] width 9 height 9
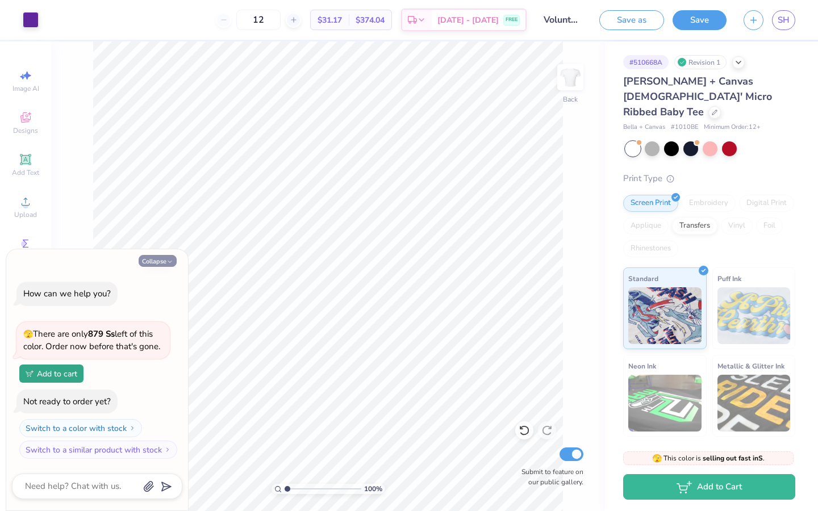
click at [157, 265] on button "Collapse" at bounding box center [158, 261] width 38 height 12
type textarea "x"
